Goal: Information Seeking & Learning: Learn about a topic

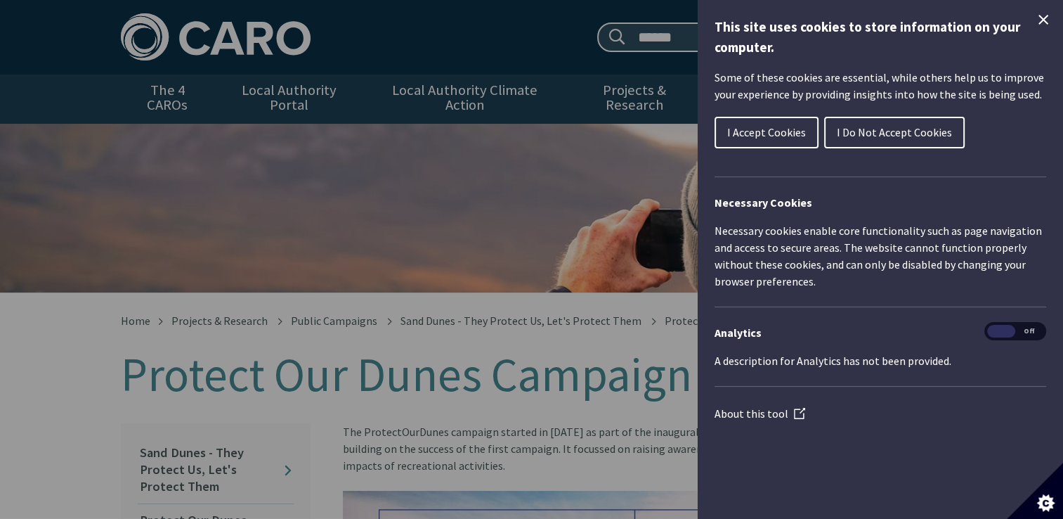
click at [803, 136] on button "I Accept Cookies" at bounding box center [767, 133] width 104 height 32
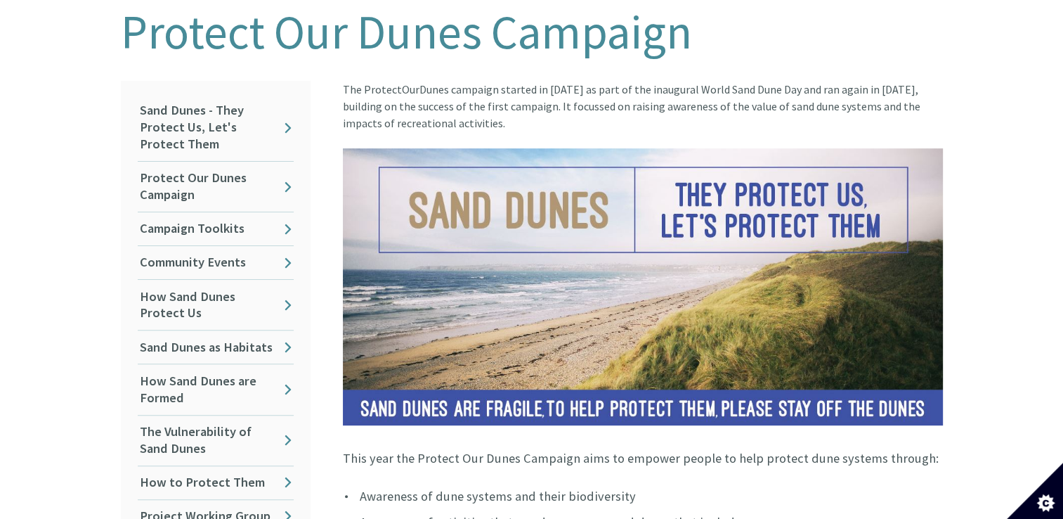
scroll to position [344, 0]
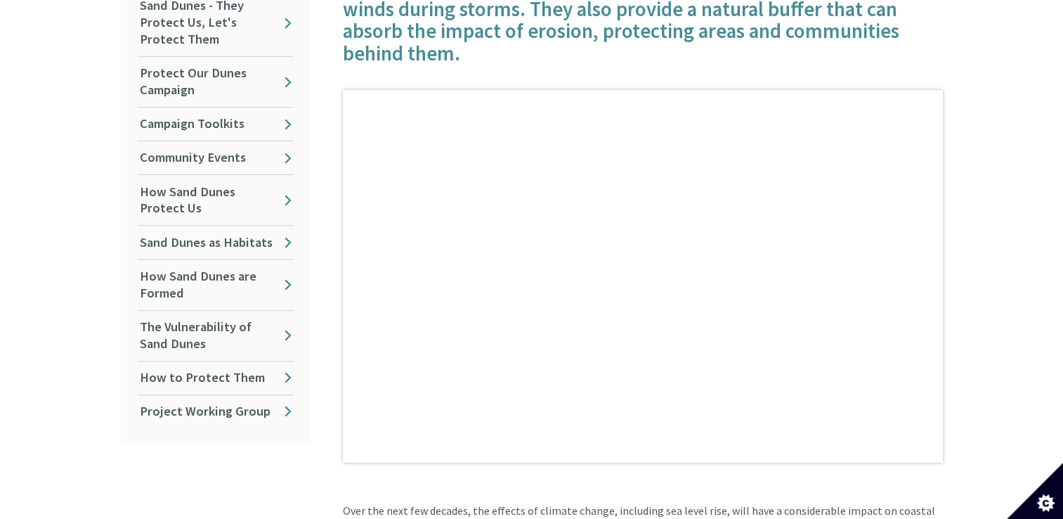
scroll to position [552, 0]
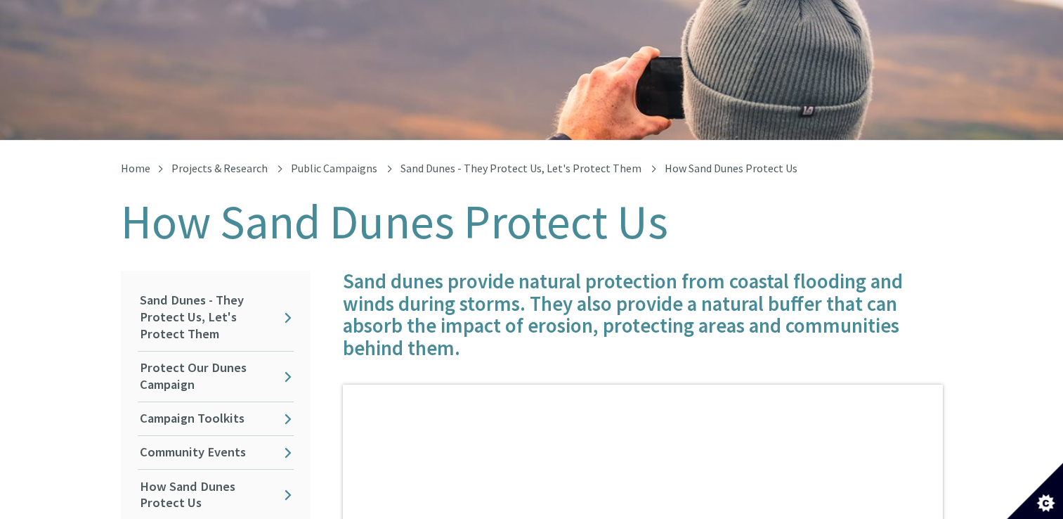
scroll to position [57, 0]
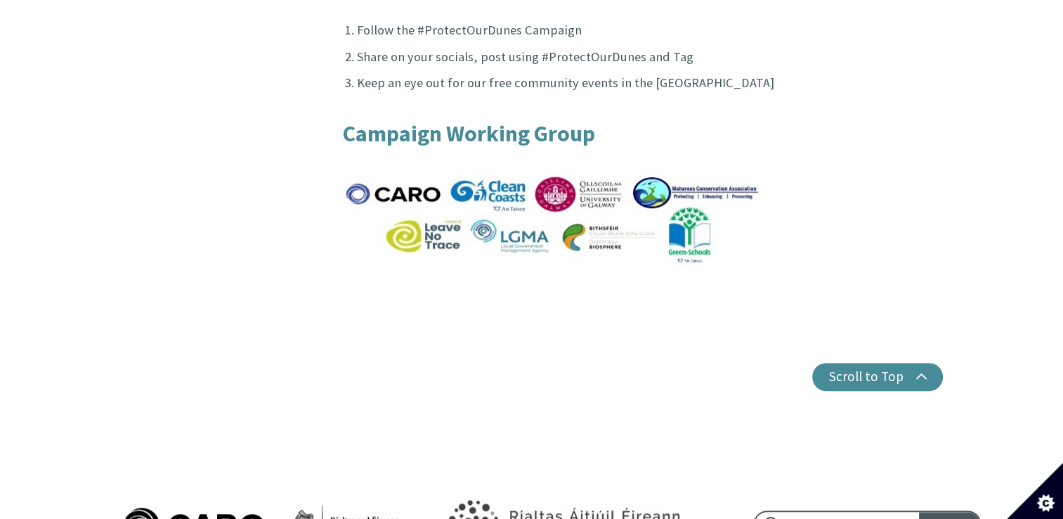
scroll to position [274, 0]
